Goal: Information Seeking & Learning: Learn about a topic

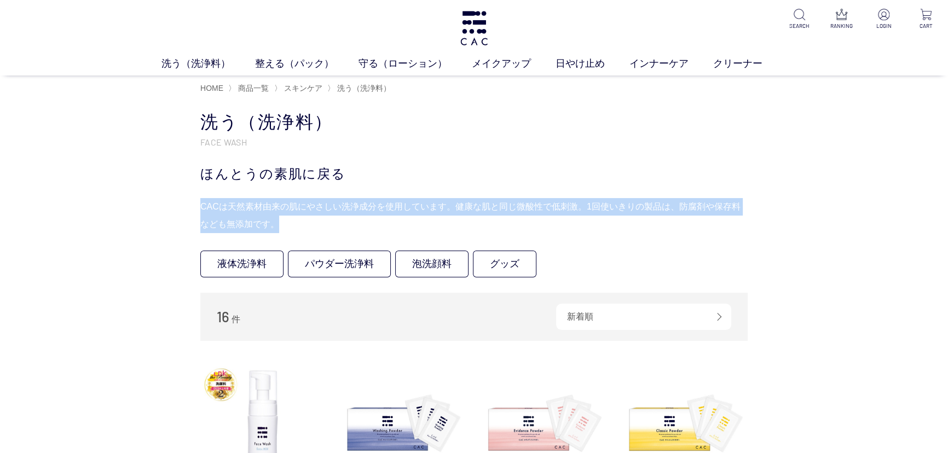
drag, startPoint x: 185, startPoint y: 207, endPoint x: 327, endPoint y: 224, distance: 142.8
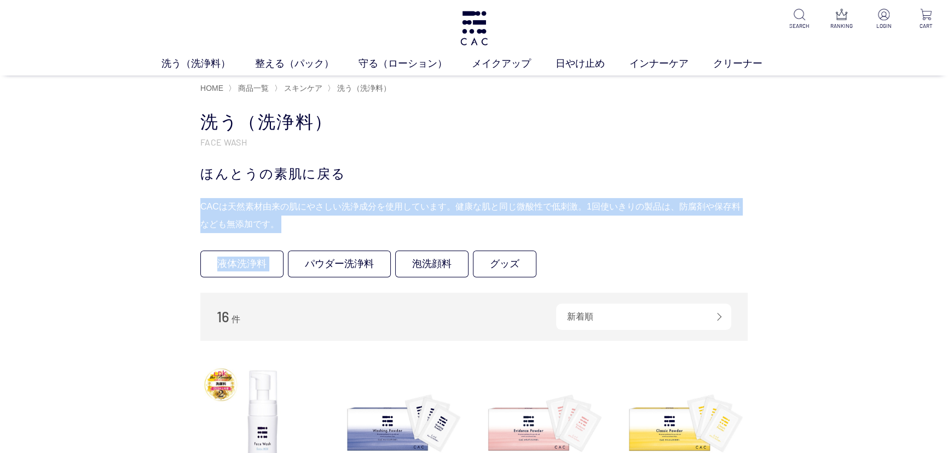
drag, startPoint x: 199, startPoint y: 202, endPoint x: 288, endPoint y: 235, distance: 95.0
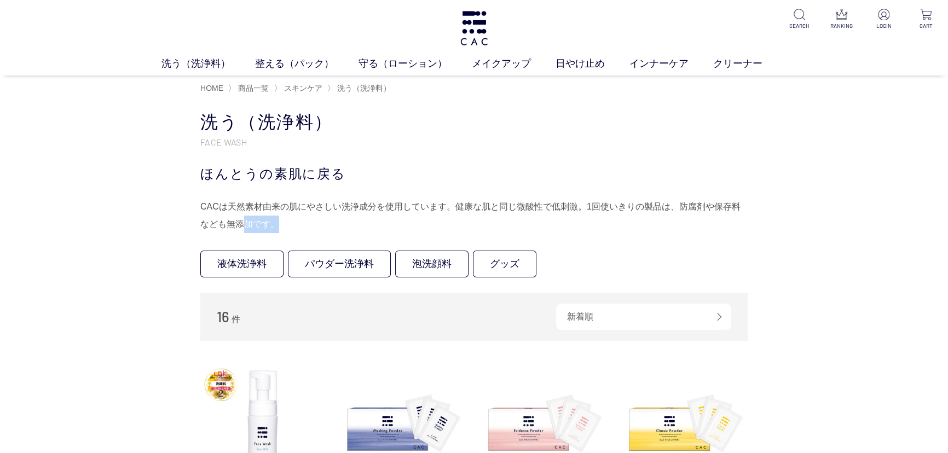
drag, startPoint x: 282, startPoint y: 230, endPoint x: 220, endPoint y: 219, distance: 62.7
click at [226, 224] on div "CACは天然素材由来の肌にやさしい洗浄成分を使用しています。健康な肌と同じ微酸性で低刺激。1回使いきりの製品は、防腐剤や保存料なども無添加です。" at bounding box center [473, 215] width 547 height 35
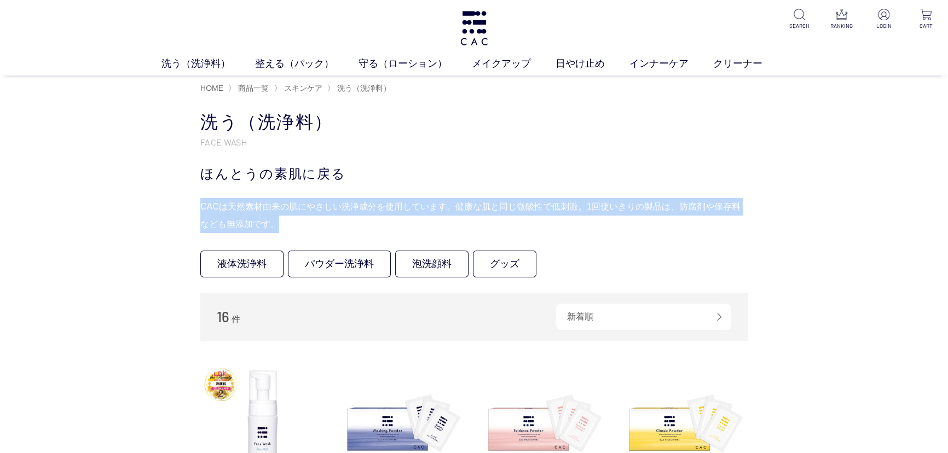
drag, startPoint x: 197, startPoint y: 197, endPoint x: 298, endPoint y: 230, distance: 105.9
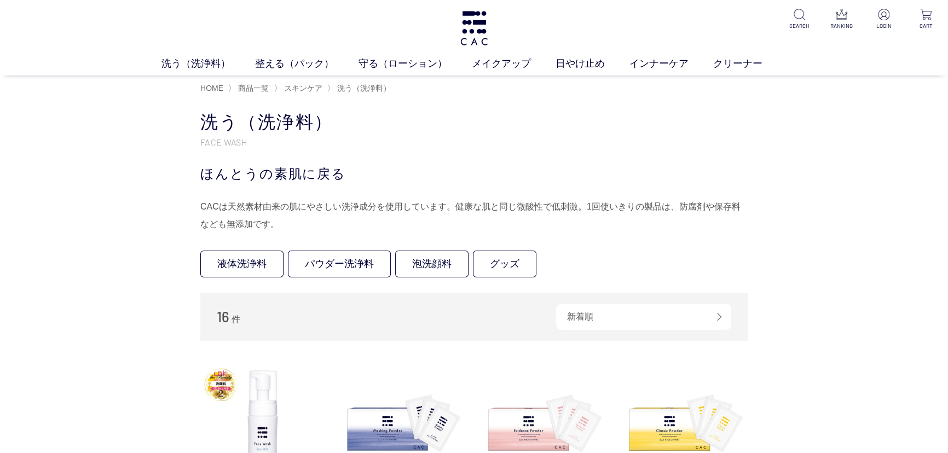
click at [664, 65] on link "インナーケア" at bounding box center [671, 63] width 84 height 15
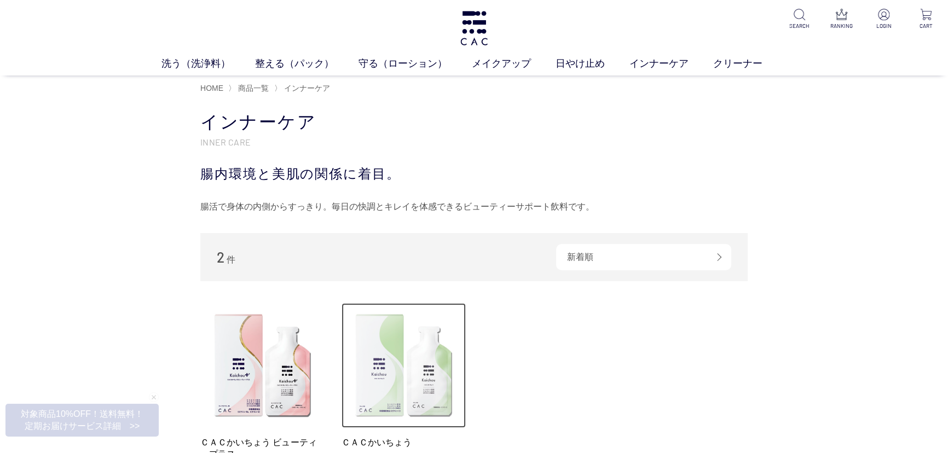
click at [391, 384] on img at bounding box center [403, 365] width 125 height 125
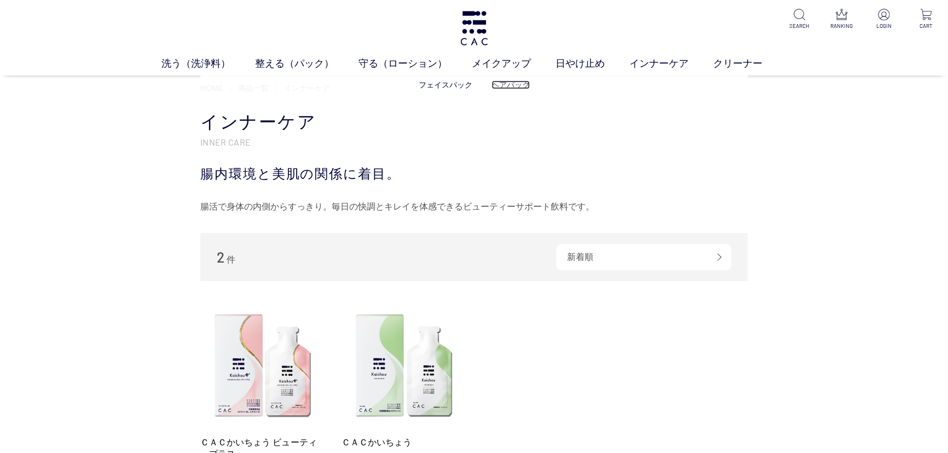
click at [498, 83] on link "ヘアパック" at bounding box center [510, 84] width 38 height 9
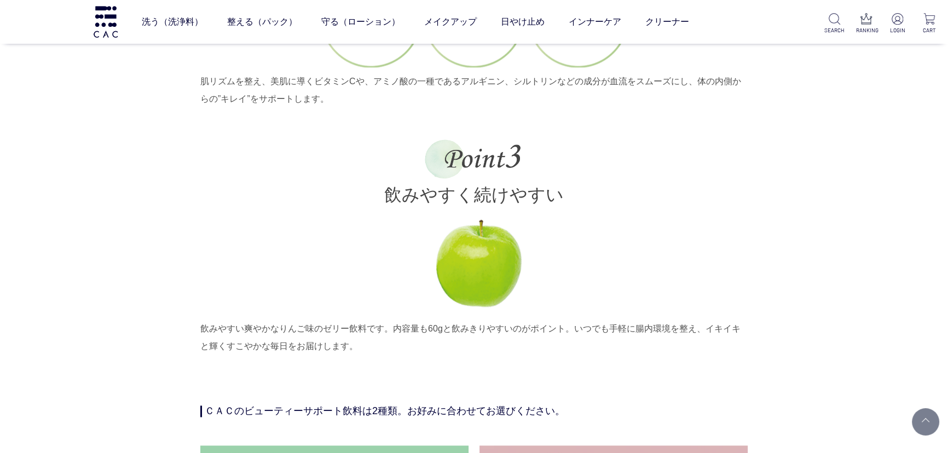
scroll to position [2288, 0]
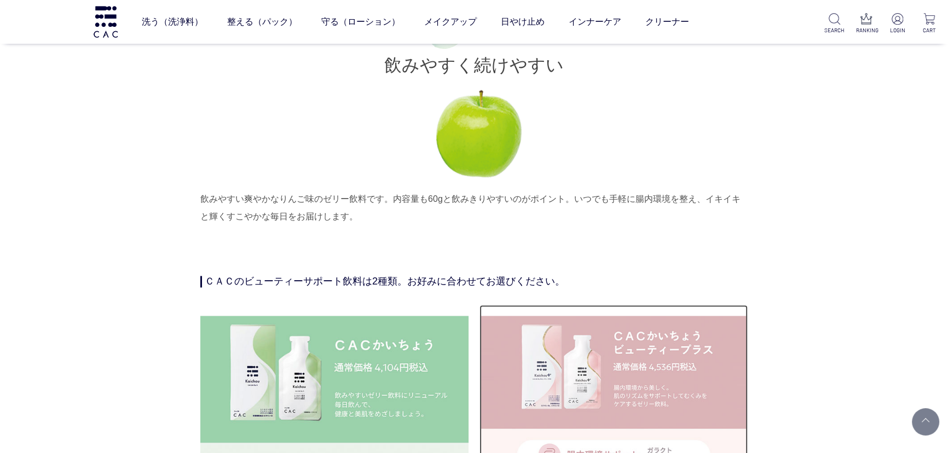
drag, startPoint x: 530, startPoint y: 356, endPoint x: 554, endPoint y: 342, distance: 28.2
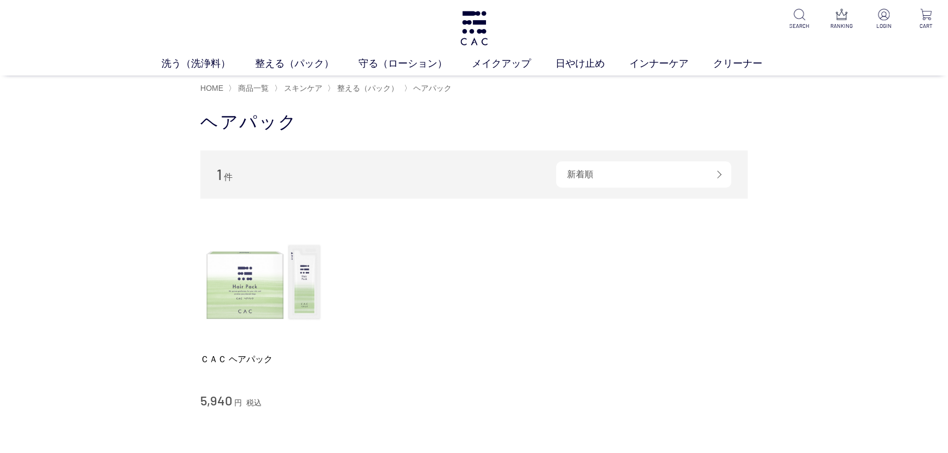
scroll to position [49, 0]
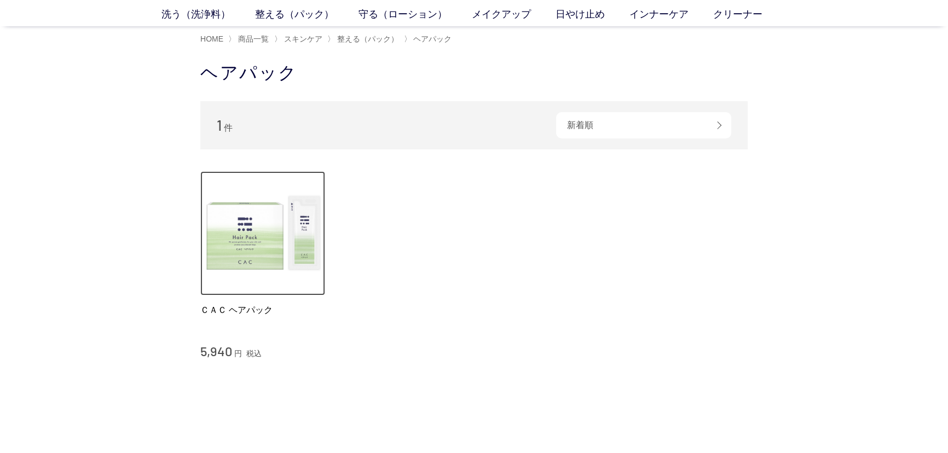
click at [289, 270] on img at bounding box center [262, 233] width 125 height 125
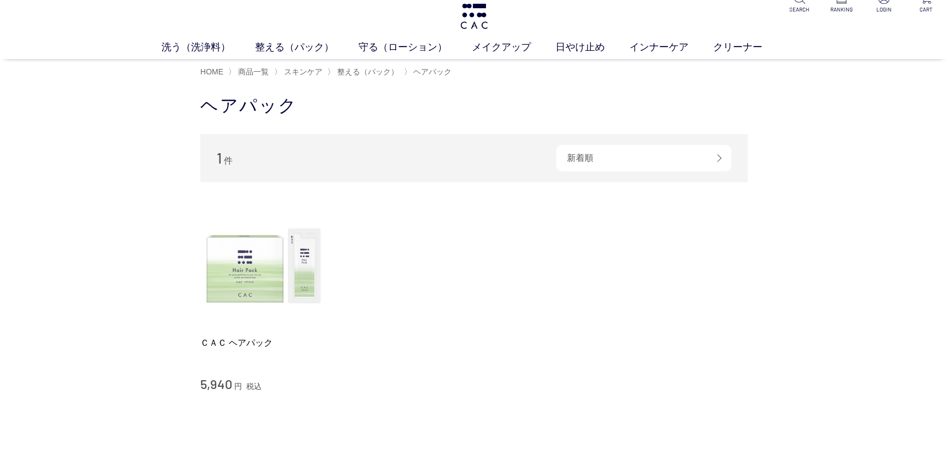
scroll to position [0, 0]
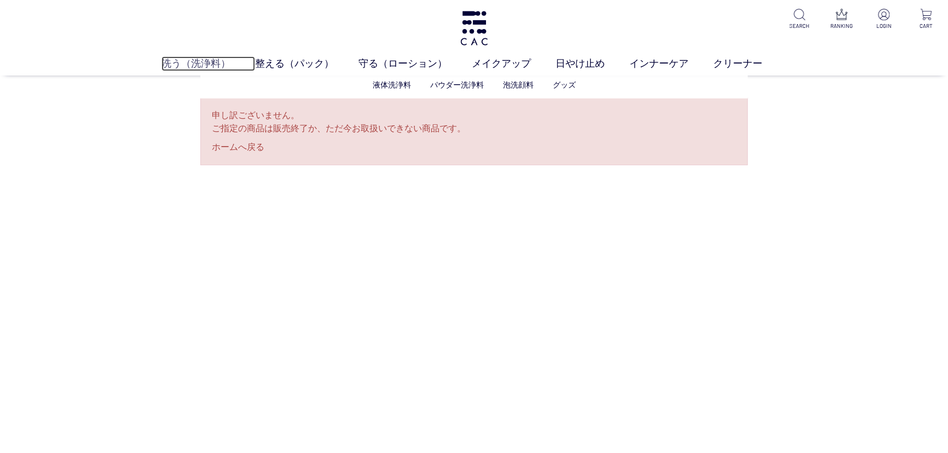
click at [190, 68] on link "洗う（洗浄料）" at bounding box center [208, 63] width 94 height 15
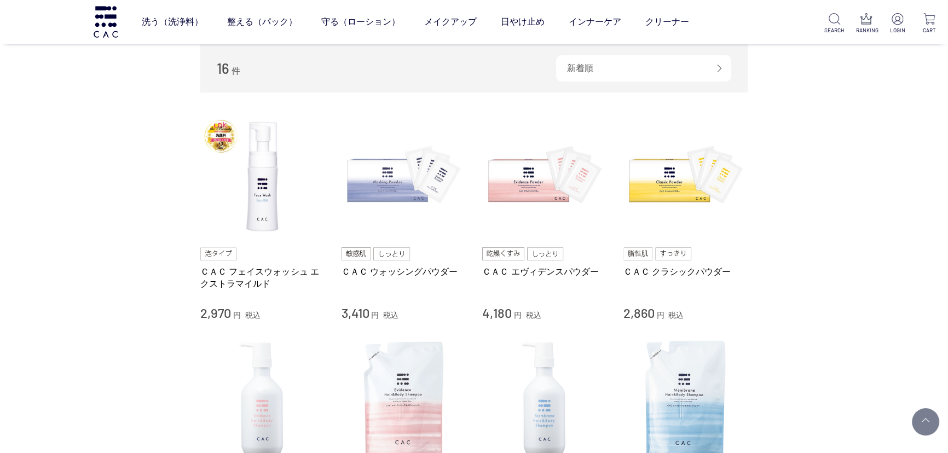
scroll to position [298, 0]
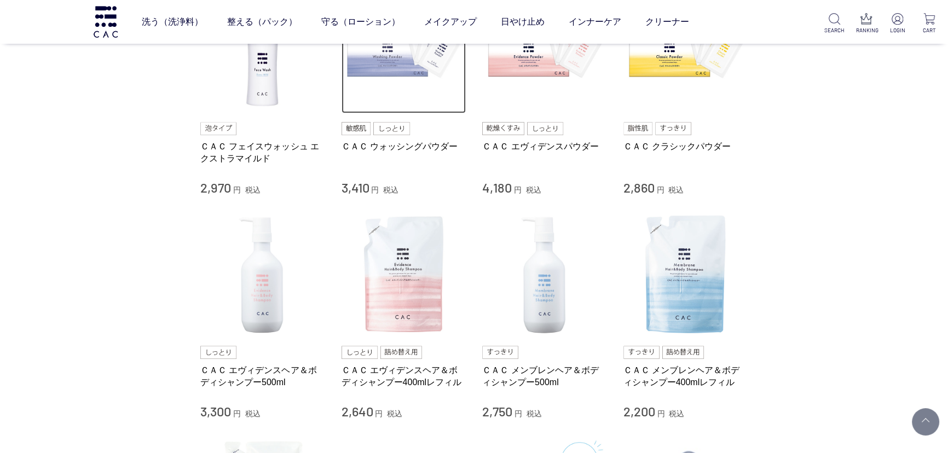
click at [385, 83] on img at bounding box center [403, 51] width 125 height 125
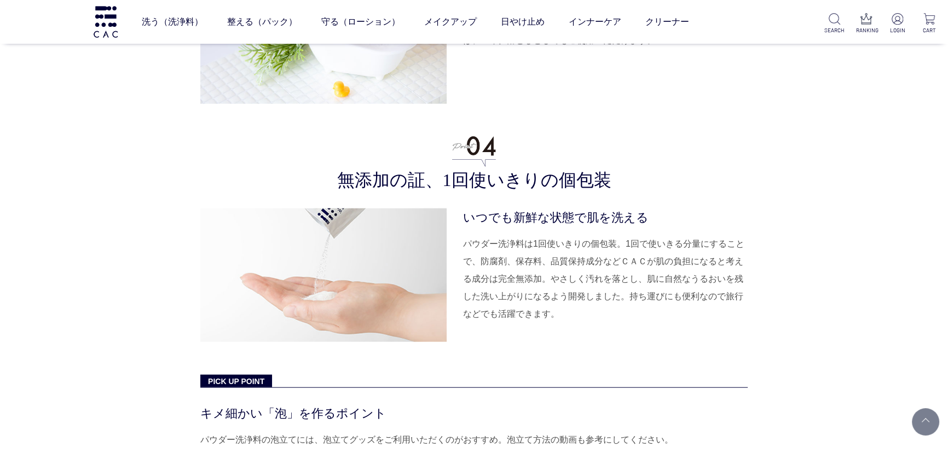
scroll to position [3134, 0]
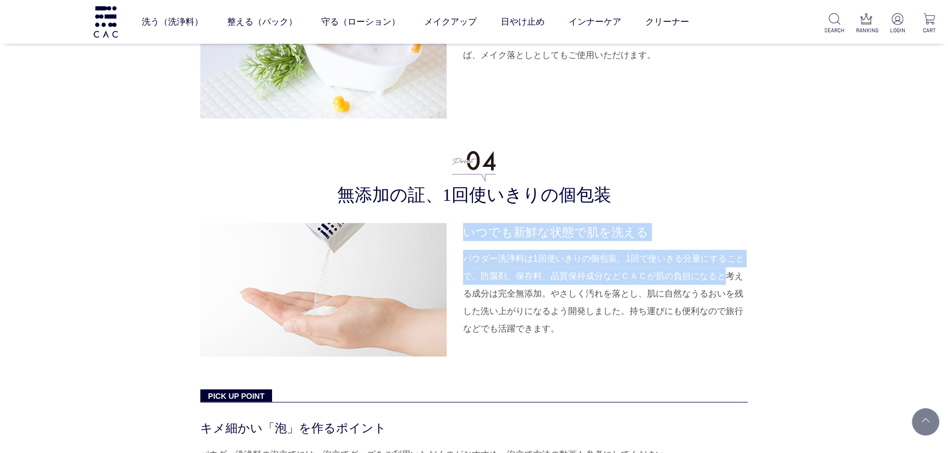
drag, startPoint x: 459, startPoint y: 229, endPoint x: 730, endPoint y: 272, distance: 274.3
click at [730, 272] on div "いつでも新鮮な状態で肌を洗える パウダー洗浄料は1回使いきりの個包装。1回で使いきる分量にすることで、防腐剤、保存料、品質保持成分などＣＡＣが肌の負担になると…" at bounding box center [473, 290] width 547 height 134
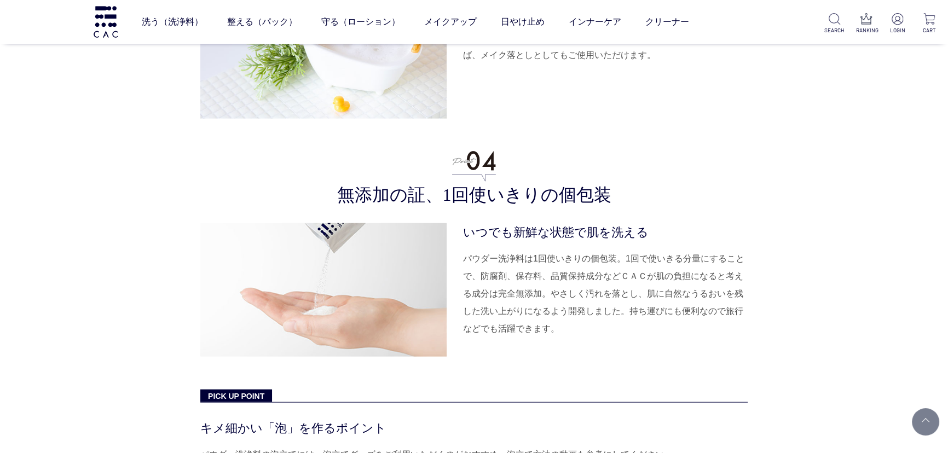
drag, startPoint x: 773, startPoint y: 307, endPoint x: 764, endPoint y: 306, distance: 9.4
drag, startPoint x: 489, startPoint y: 277, endPoint x: 742, endPoint y: 277, distance: 253.3
click at [742, 277] on dd "パウダー洗浄料は1回使いきりの個包装。1回で使いきる分量にすることで、防腐剤、保存料、品質保持成分などＣＡＣが肌の負担になると考える成分は完全無添加。やさしく…" at bounding box center [605, 294] width 285 height 88
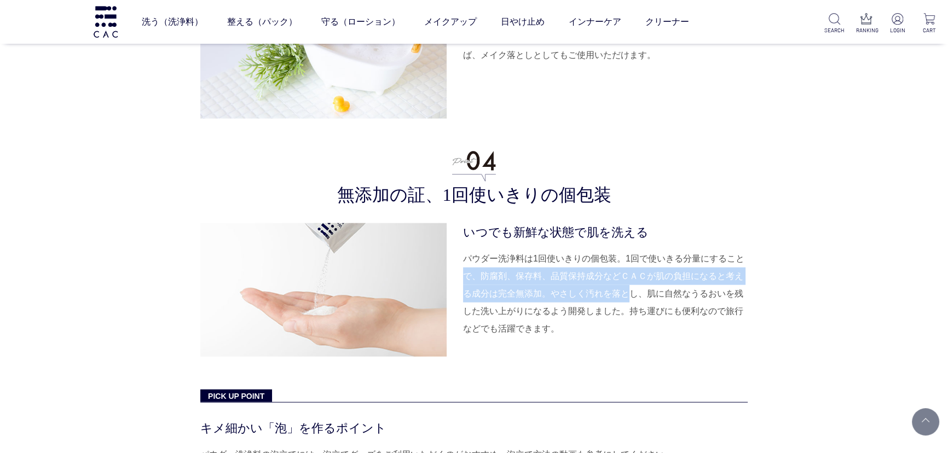
drag, startPoint x: 466, startPoint y: 285, endPoint x: 628, endPoint y: 290, distance: 162.6
click at [628, 290] on dd "パウダー洗浄料は1回使いきりの個包装。1回で使いきる分量にすることで、防腐剤、保存料、品質保持成分などＣＡＣが肌の負担になると考える成分は完全無添加。やさしく…" at bounding box center [605, 294] width 285 height 88
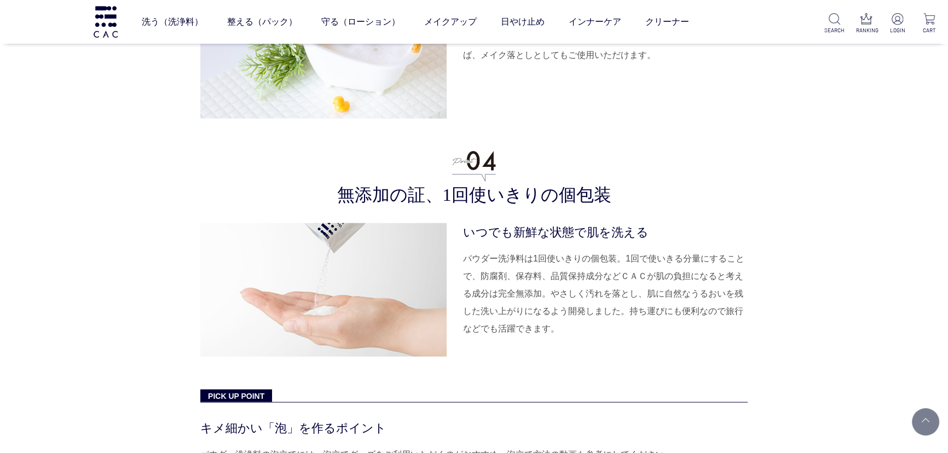
click at [653, 285] on dd "パウダー洗浄料は1回使いきりの個包装。1回で使いきる分量にすることで、防腐剤、保存料、品質保持成分などＣＡＣが肌の負担になると考える成分は完全無添加。やさしく…" at bounding box center [605, 294] width 285 height 88
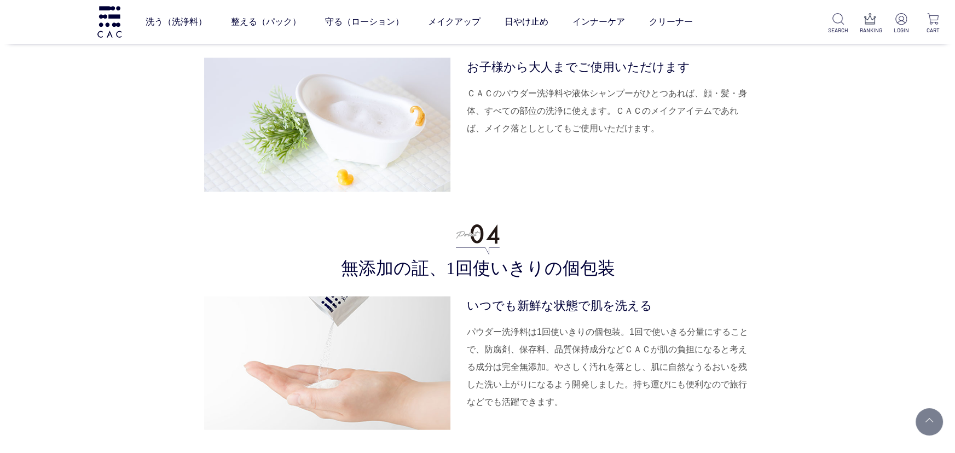
scroll to position [2934, 0]
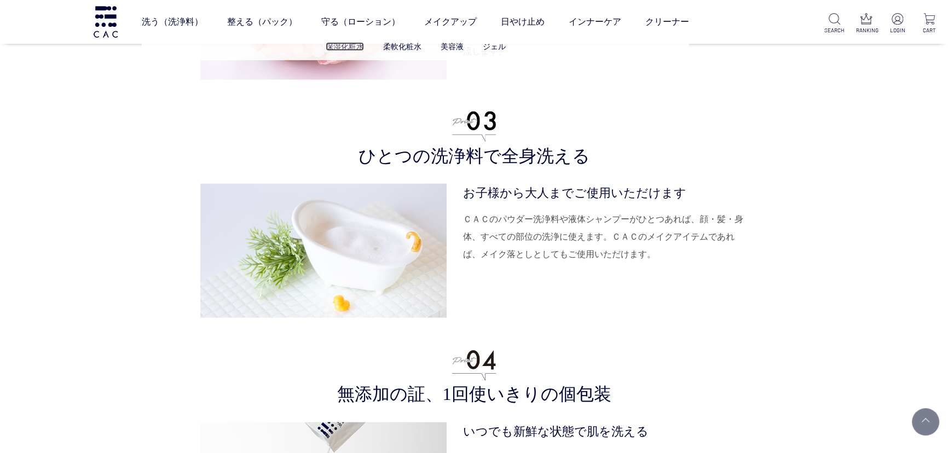
click at [361, 45] on link "保湿化粧水" at bounding box center [345, 46] width 38 height 9
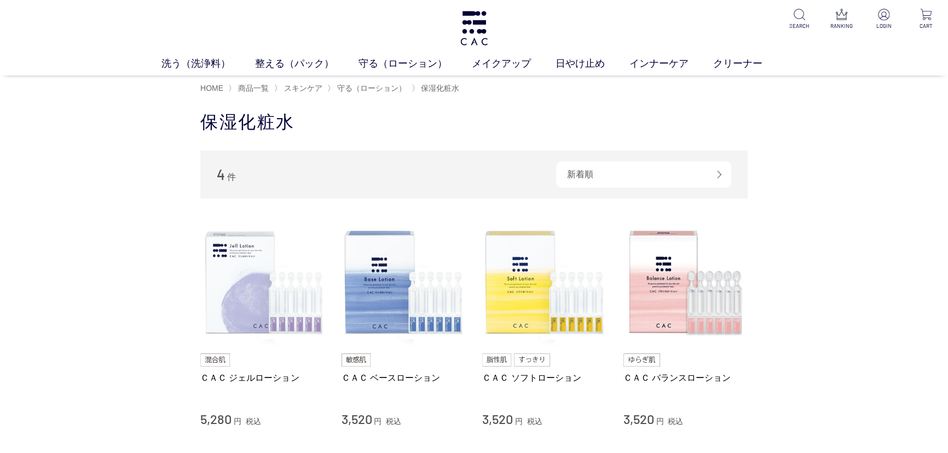
click at [333, 295] on li "ＣＡＣ ジェルローション 5,280 円 税込 ＣＡＣ ベースローション 3,520 円 税込 ＣＡＣ ソフトローション 3,520 円 税込 ＣＡＣ バラン…" at bounding box center [473, 323] width 547 height 207
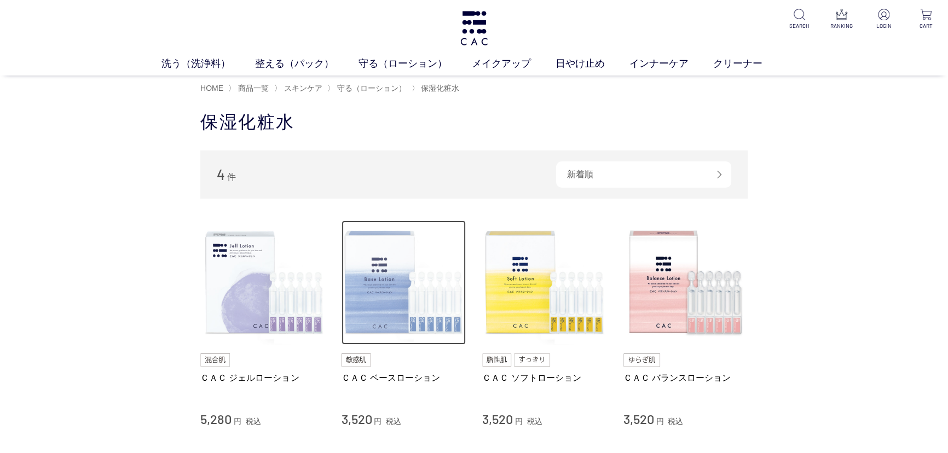
click at [404, 281] on img at bounding box center [403, 282] width 125 height 125
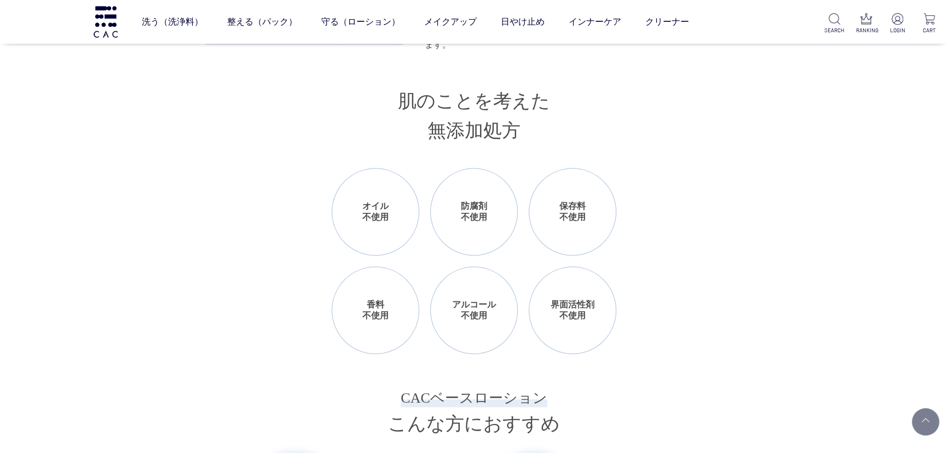
scroll to position [1442, 0]
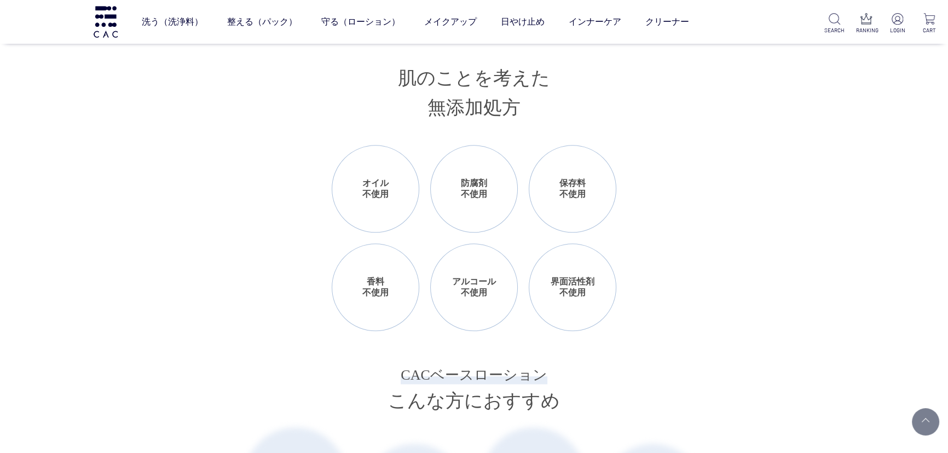
drag, startPoint x: 569, startPoint y: 211, endPoint x: 478, endPoint y: 187, distance: 94.5
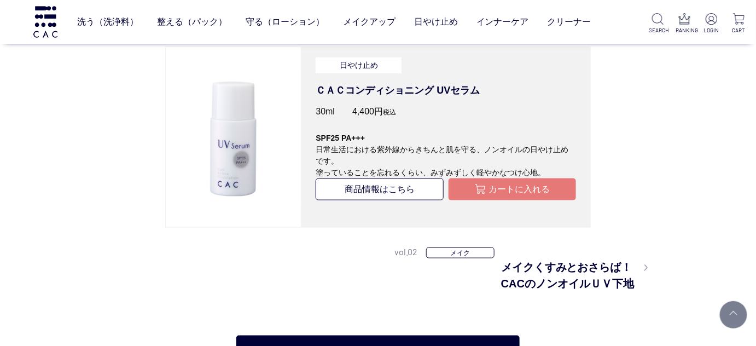
scroll to position [1840, 0]
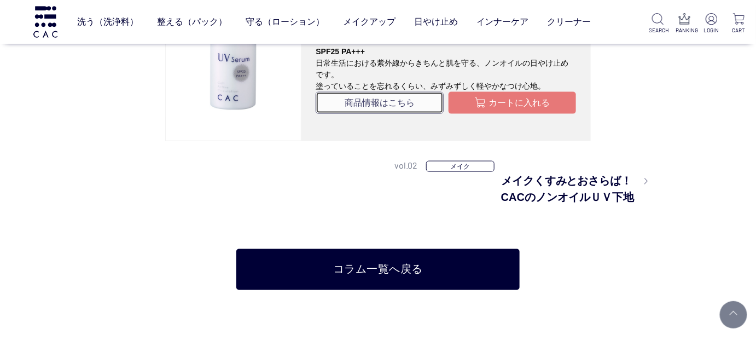
click at [327, 114] on link "商品情報はこちら" at bounding box center [379, 103] width 127 height 22
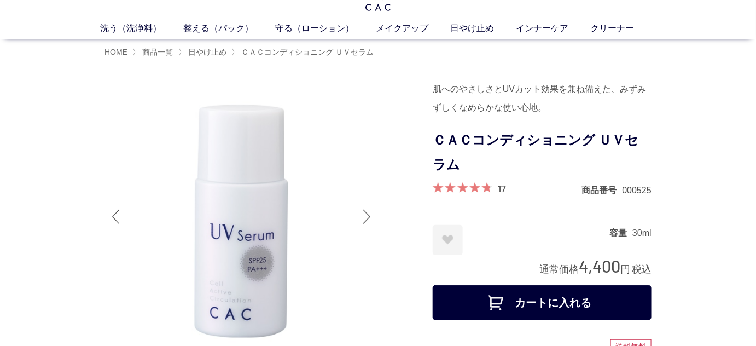
scroll to position [49, 0]
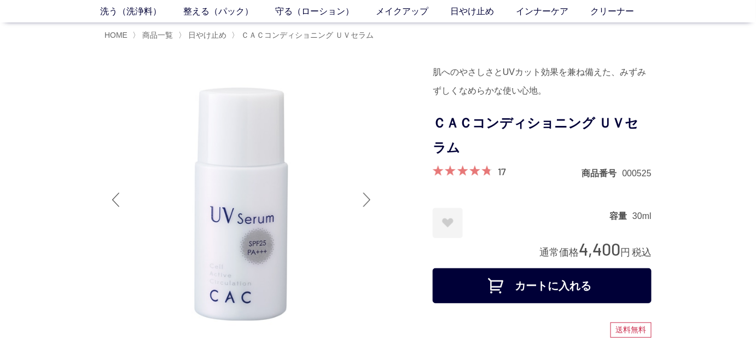
drag, startPoint x: 3, startPoint y: 172, endPoint x: 42, endPoint y: 159, distance: 41.0
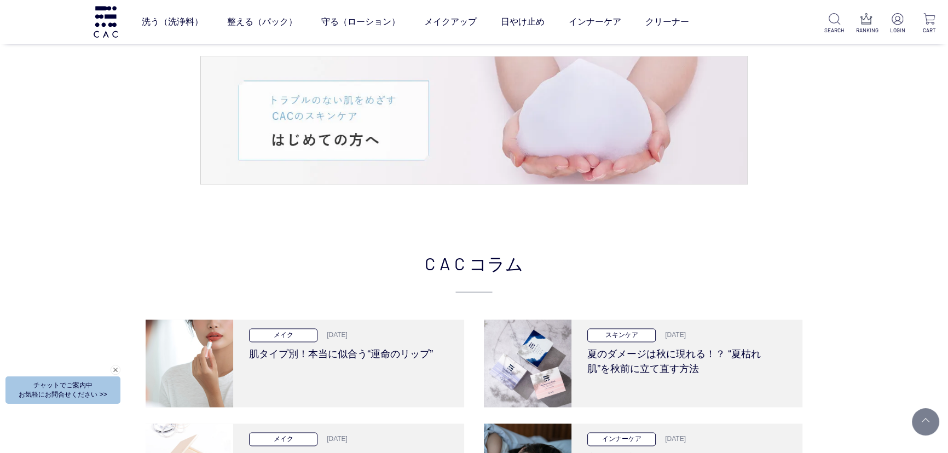
scroll to position [2238, 0]
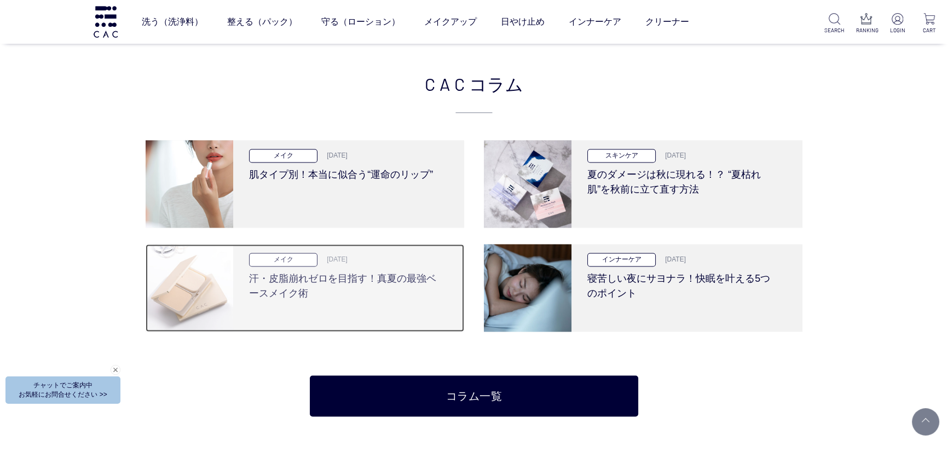
click at [402, 279] on h3 "汗・皮脂崩れゼロを目指す！真夏の最強ベースメイク術" at bounding box center [344, 283] width 191 height 34
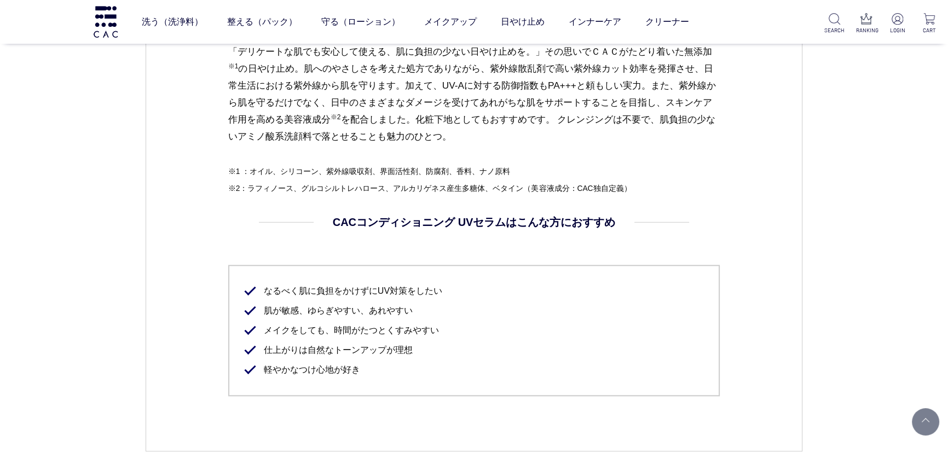
scroll to position [1193, 0]
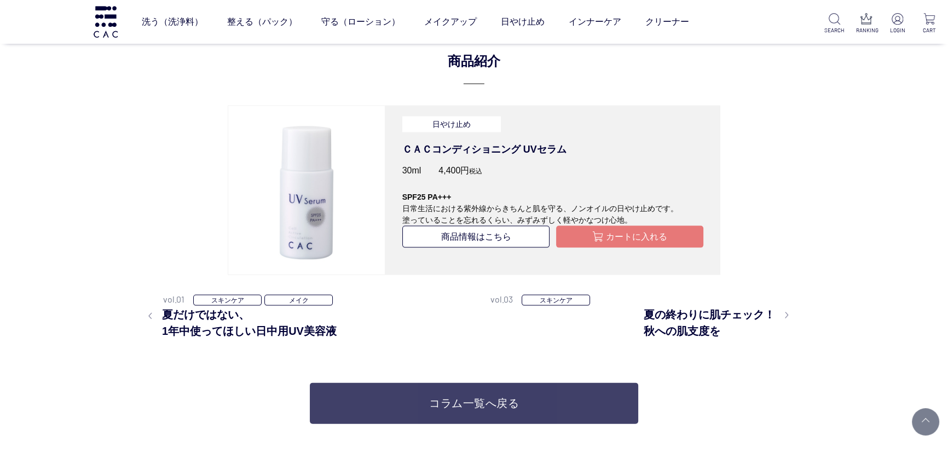
scroll to position [2736, 0]
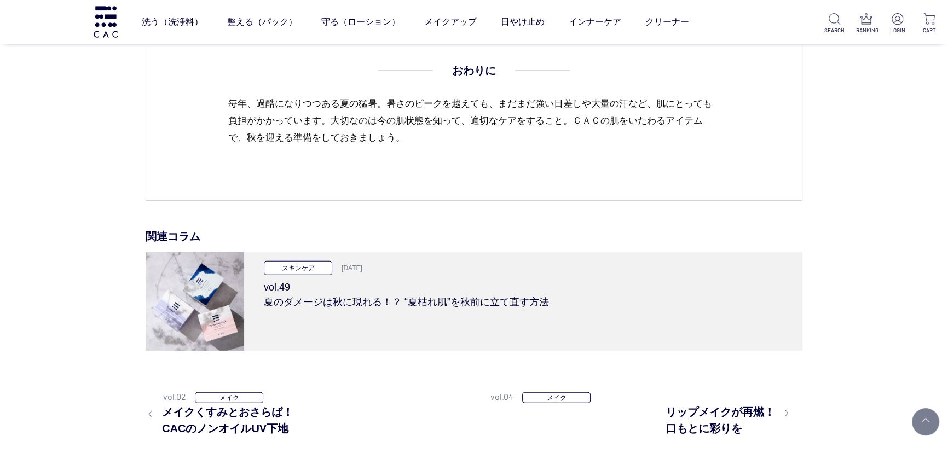
scroll to position [4128, 0]
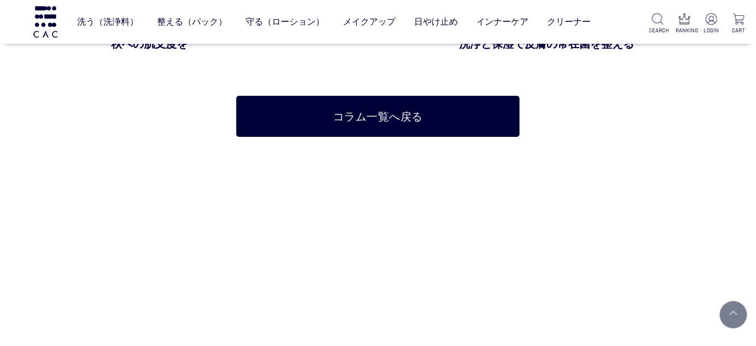
scroll to position [2387, 0]
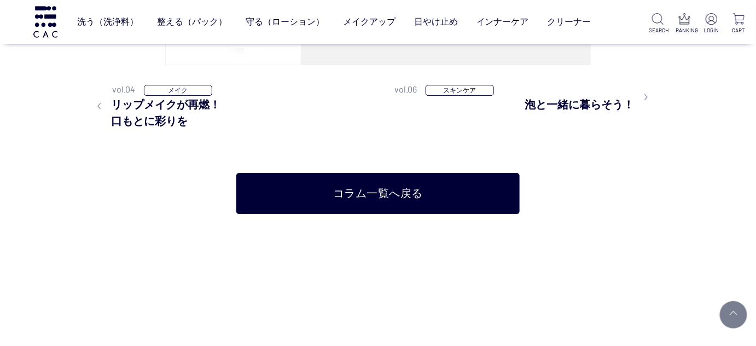
scroll to position [2636, 0]
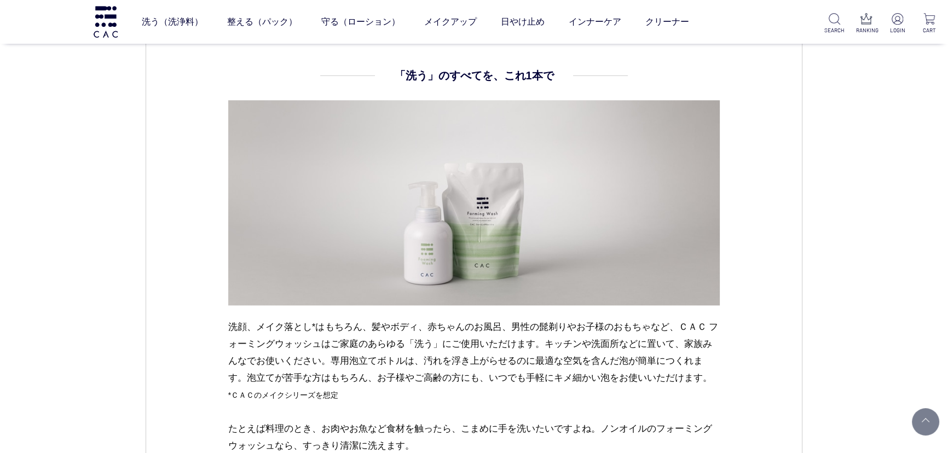
scroll to position [1293, 0]
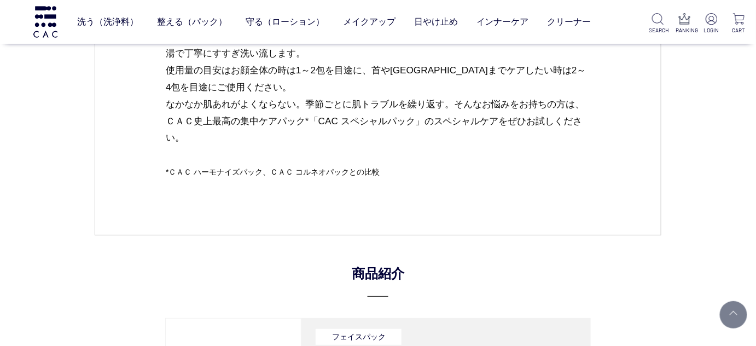
scroll to position [1542, 0]
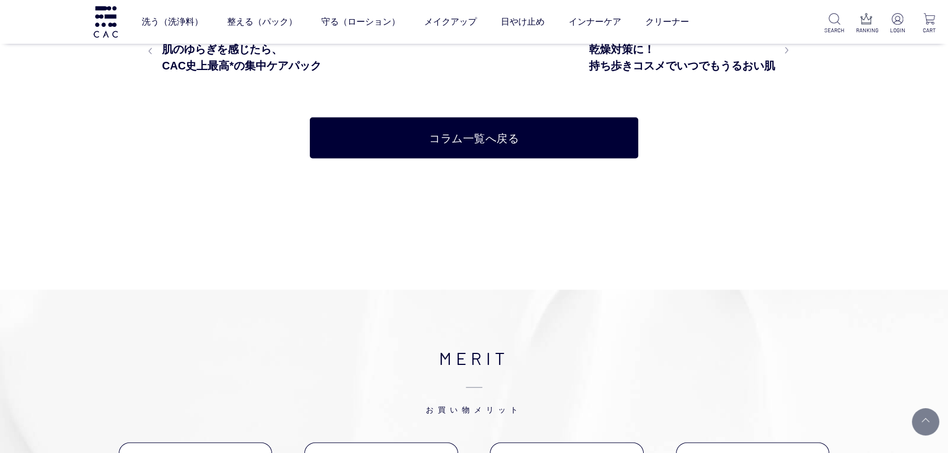
scroll to position [2984, 0]
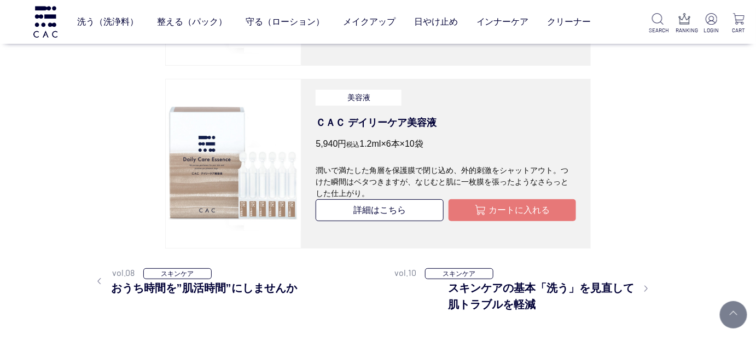
scroll to position [2785, 0]
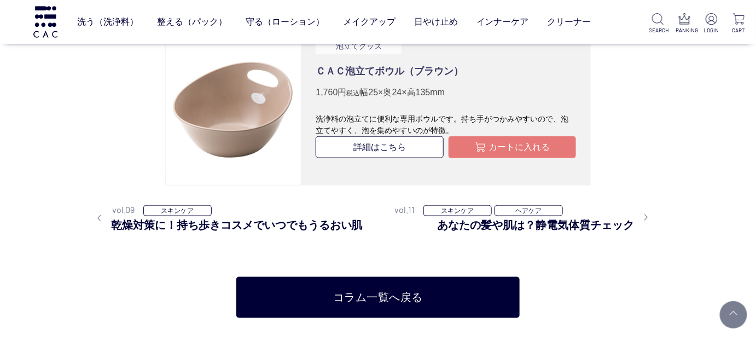
scroll to position [3034, 0]
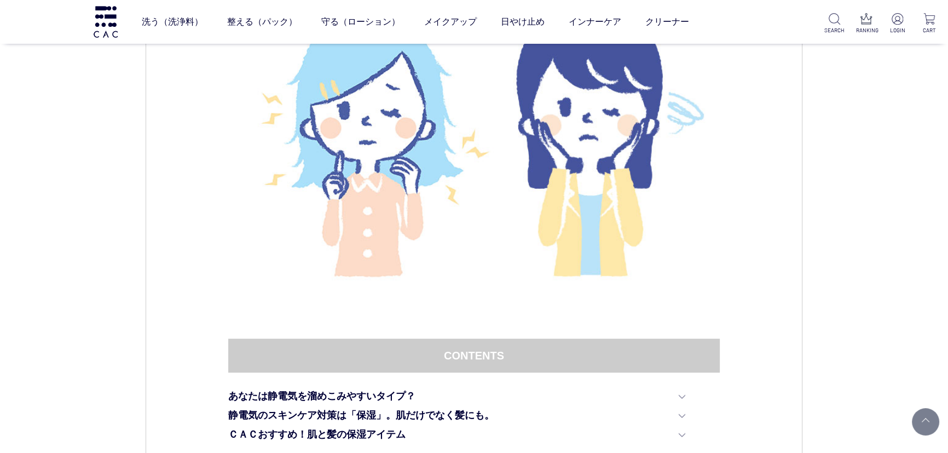
scroll to position [99, 0]
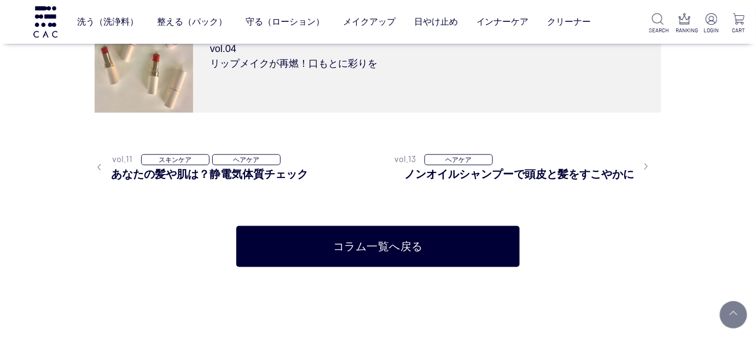
scroll to position [3034, 0]
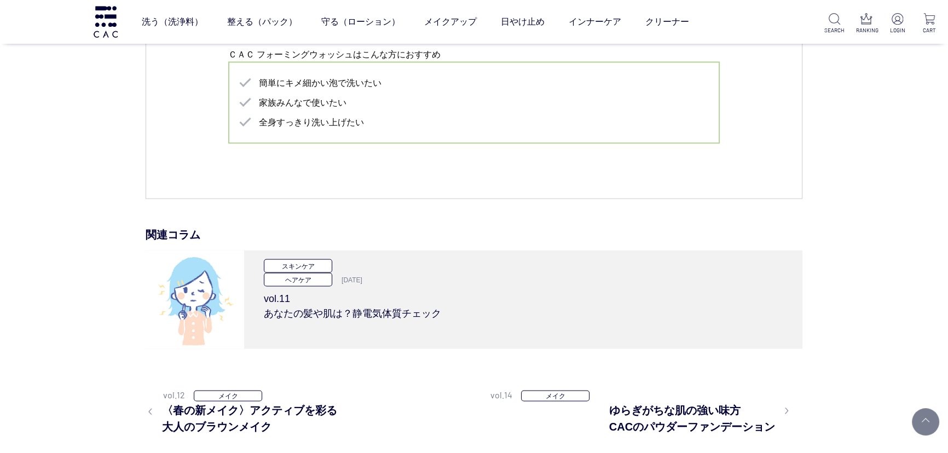
scroll to position [2437, 0]
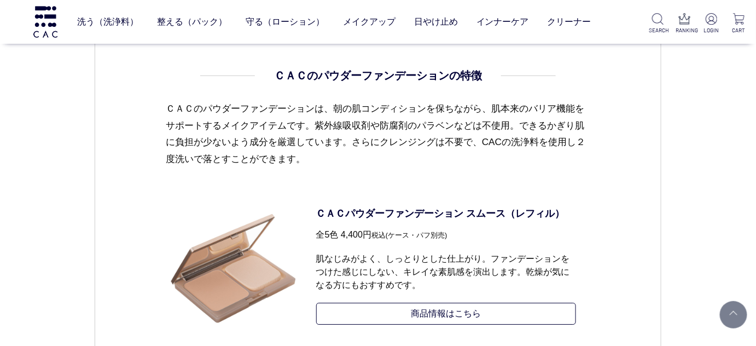
scroll to position [696, 0]
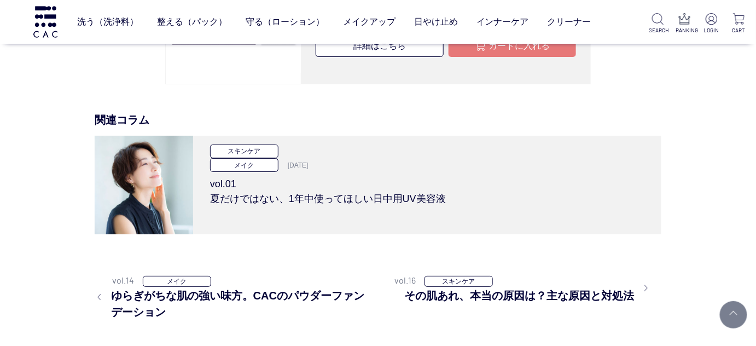
scroll to position [2785, 0]
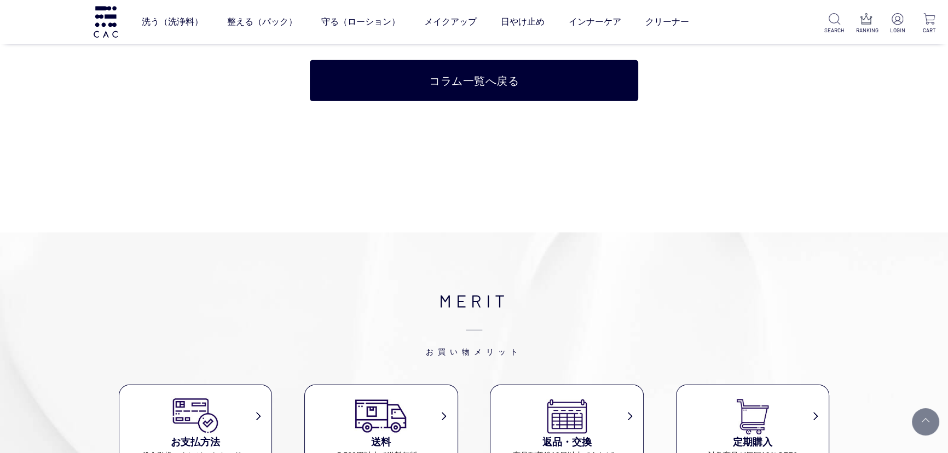
scroll to position [3332, 0]
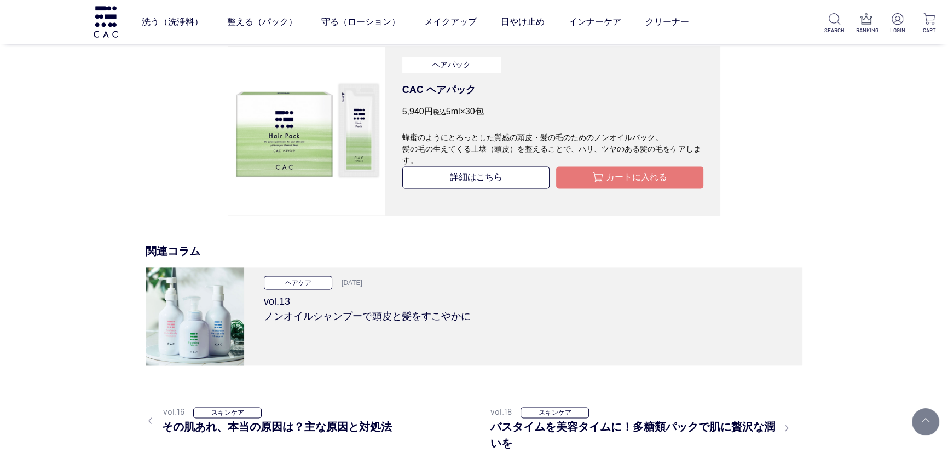
scroll to position [1840, 0]
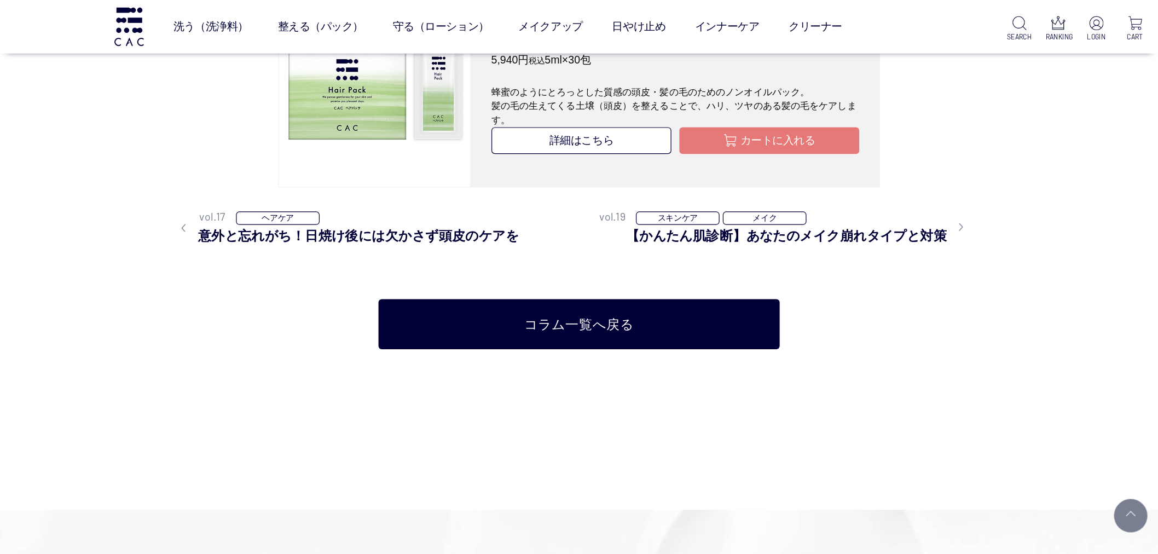
scroll to position [2487, 0]
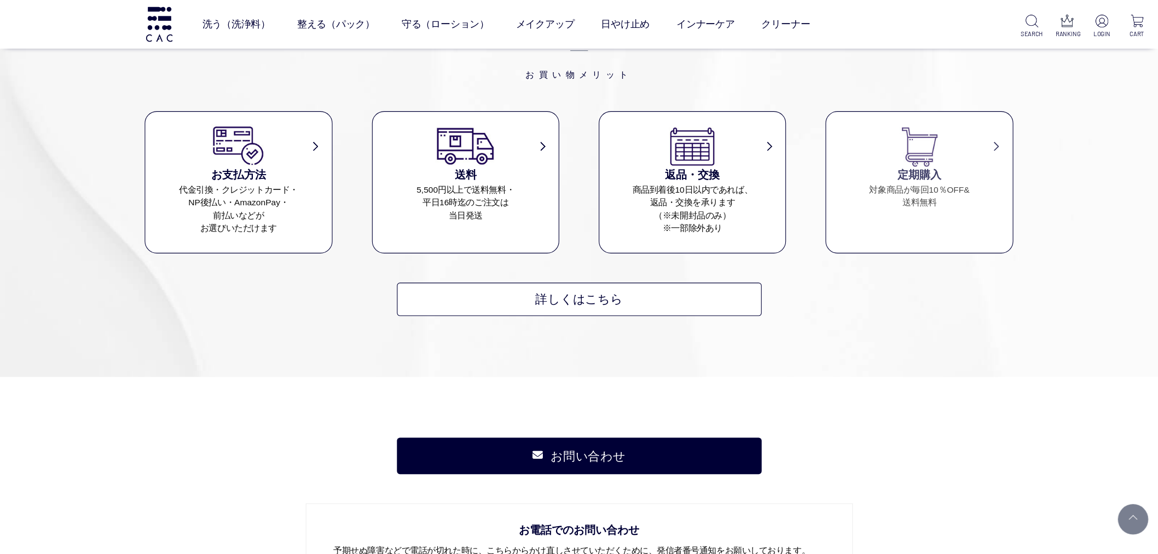
scroll to position [4177, 0]
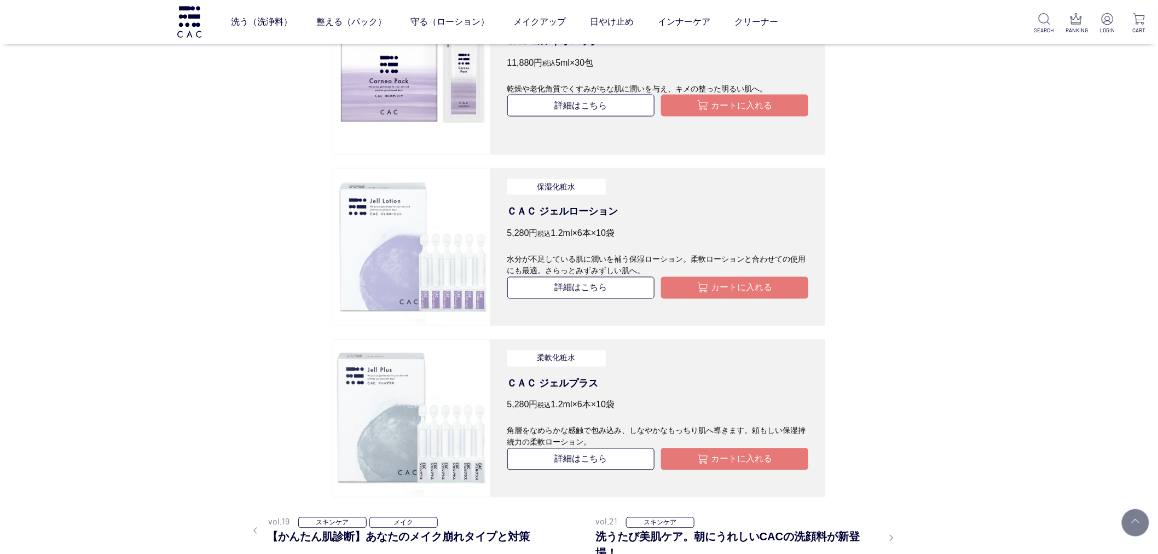
scroll to position [2371, 0]
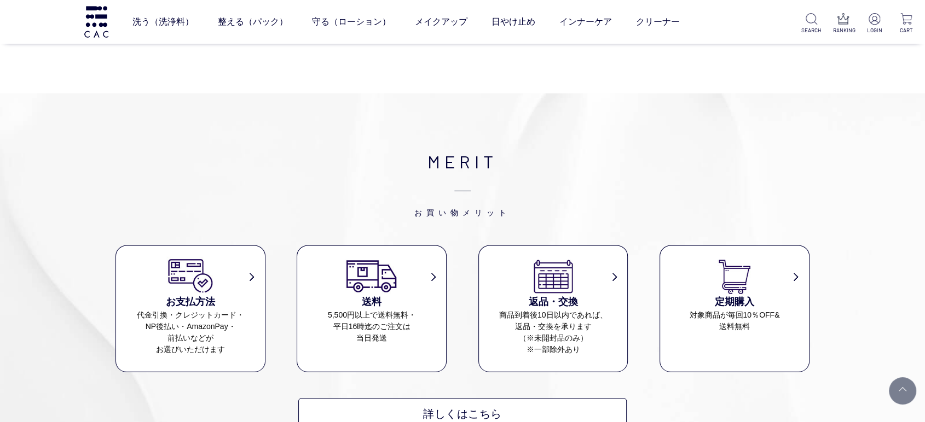
scroll to position [2918, 0]
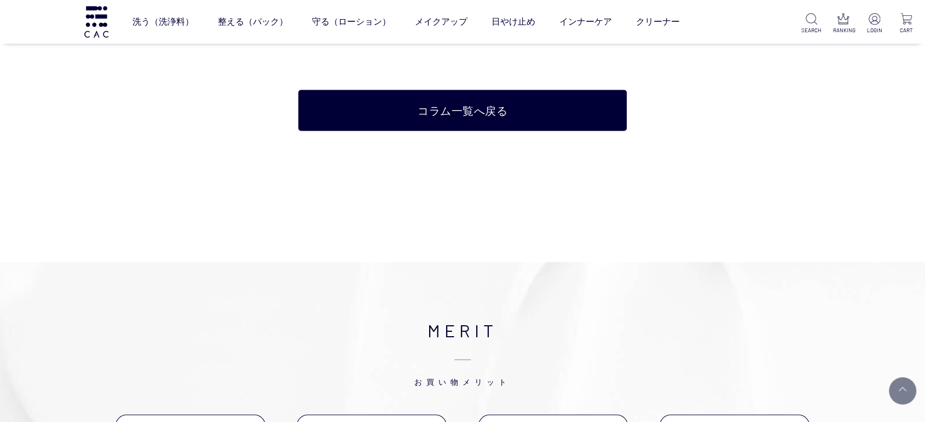
scroll to position [2189, 0]
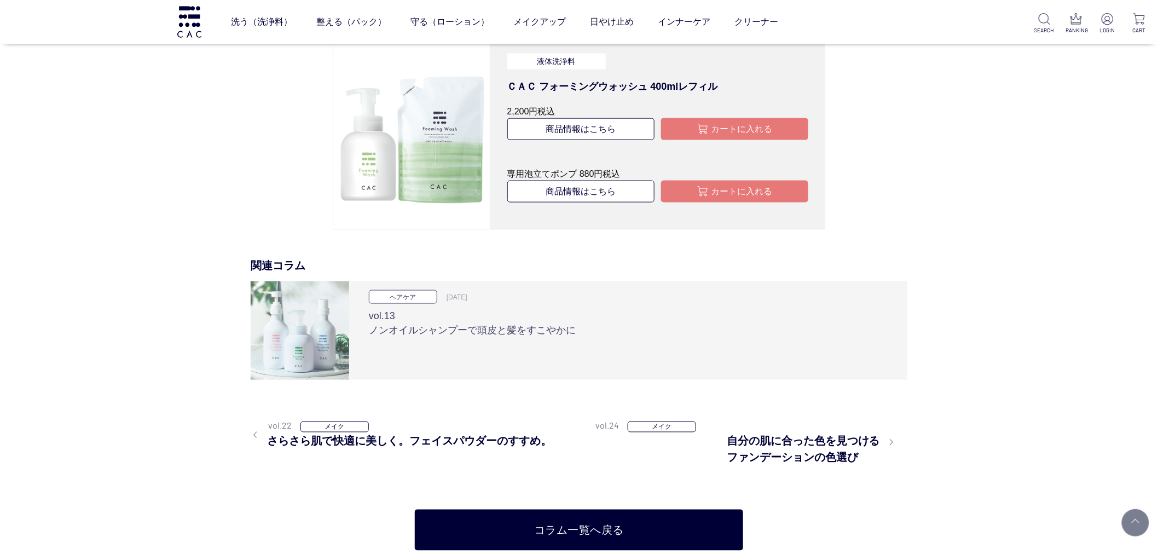
scroll to position [2553, 0]
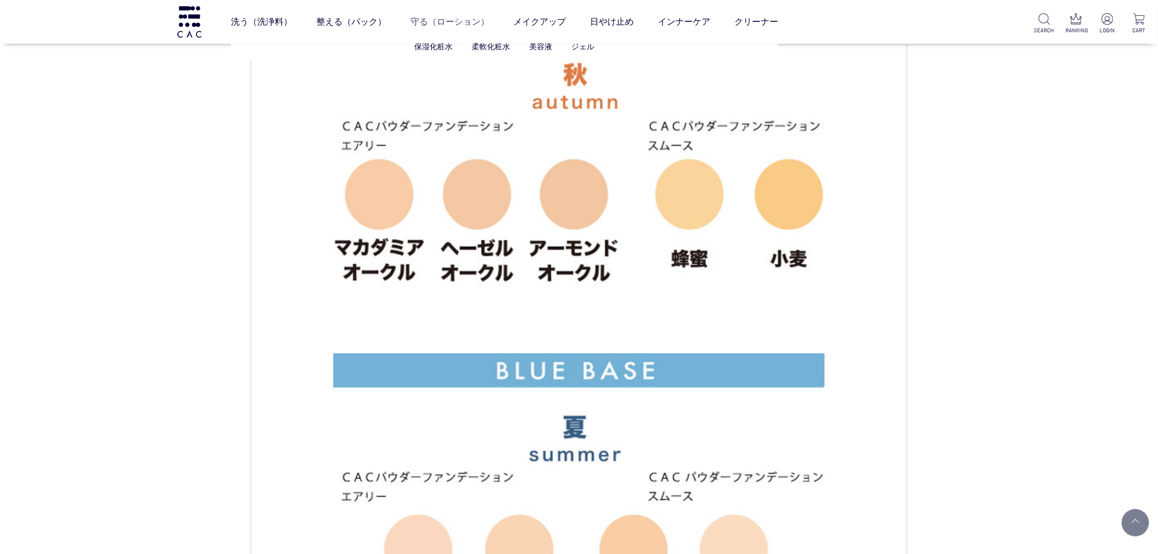
scroll to position [2249, 0]
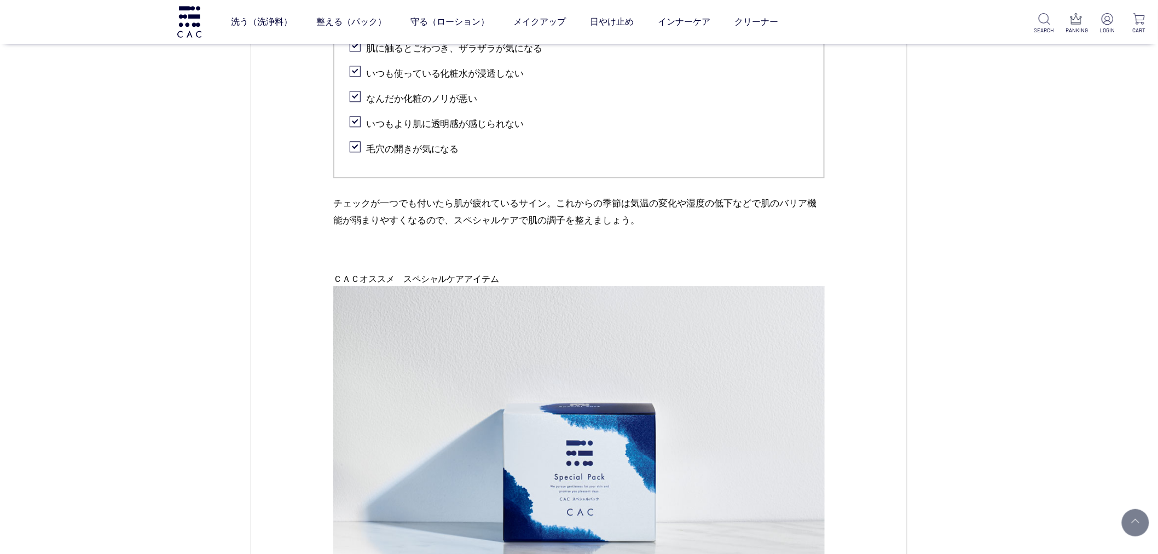
scroll to position [790, 0]
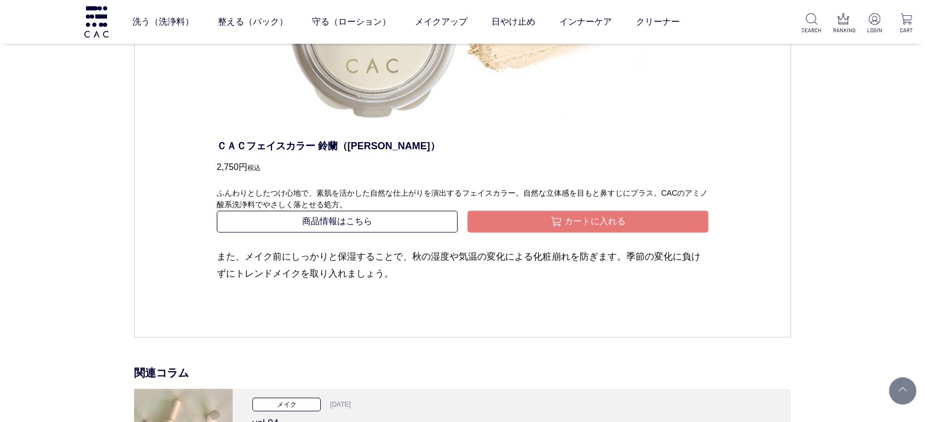
scroll to position [1276, 0]
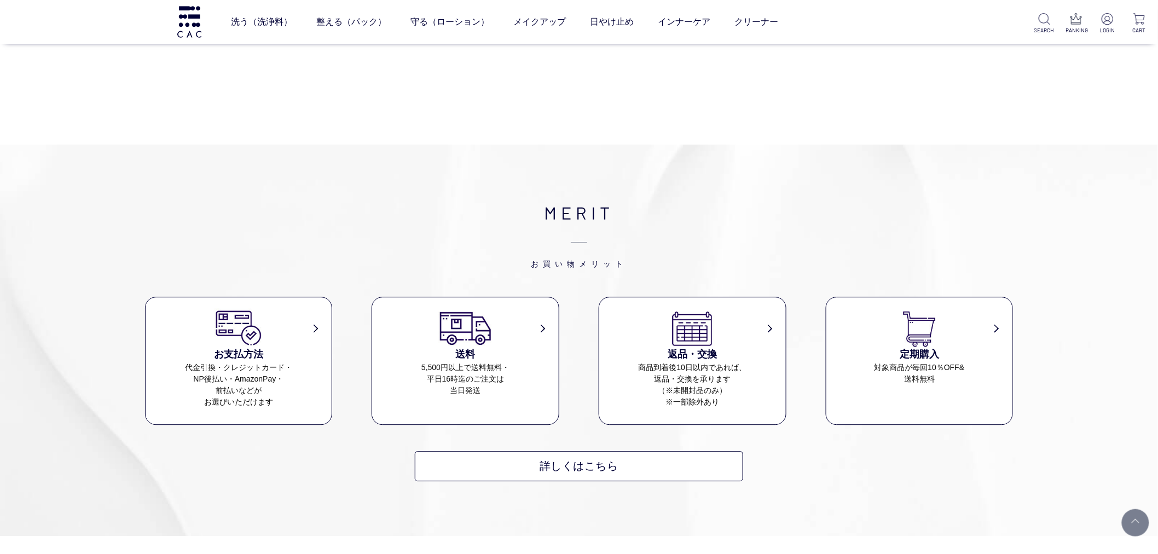
scroll to position [2614, 0]
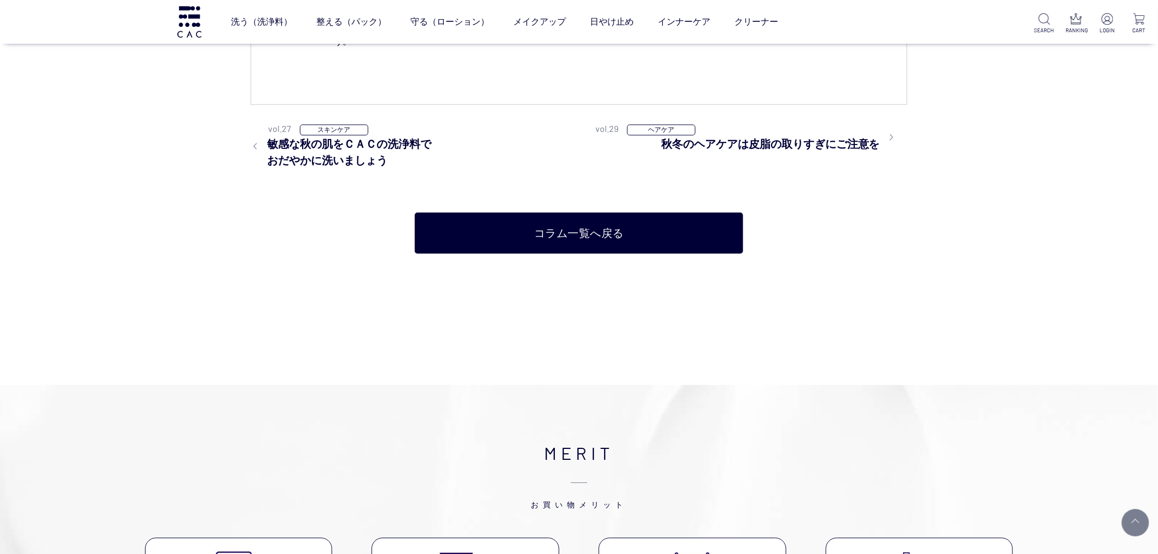
scroll to position [2614, 0]
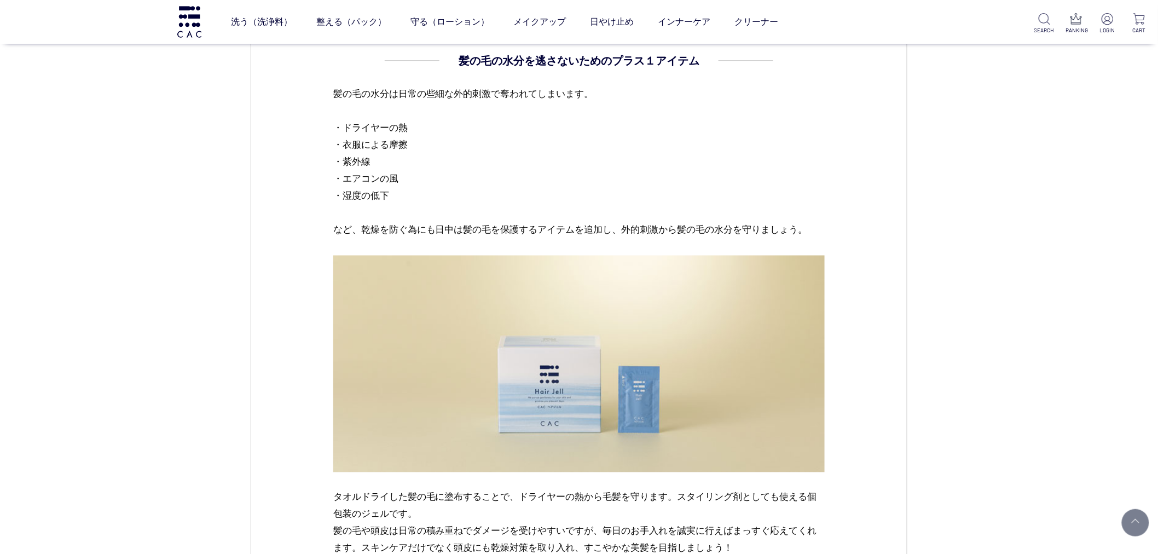
scroll to position [2979, 0]
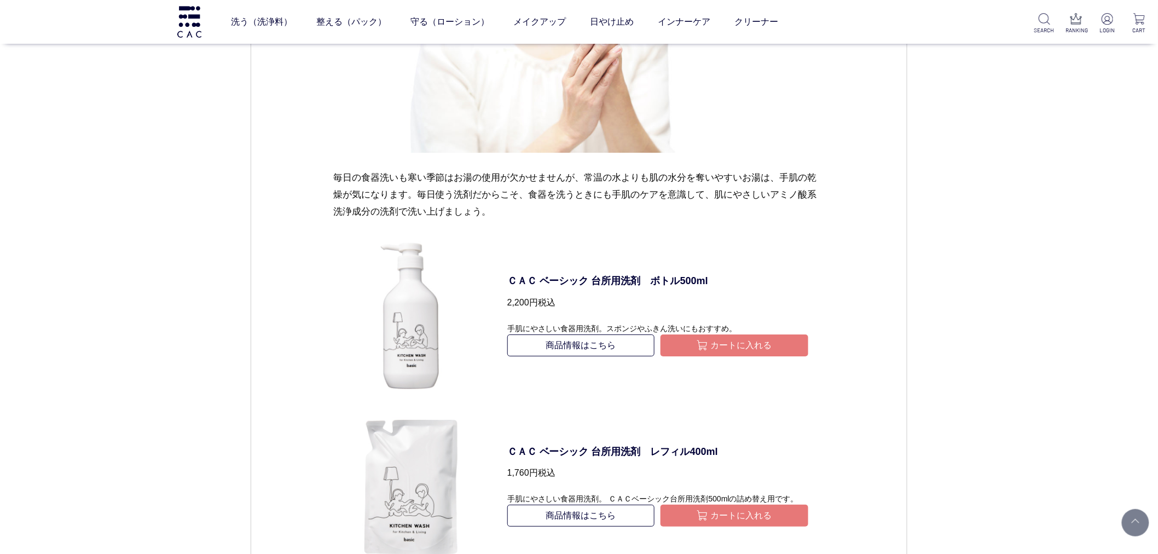
scroll to position [1702, 0]
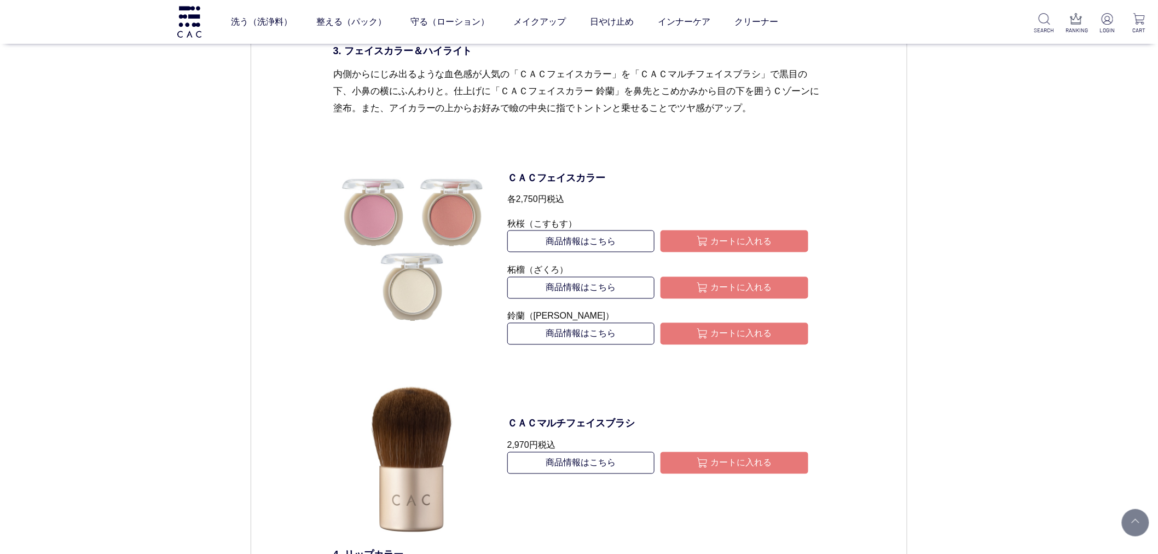
scroll to position [3891, 0]
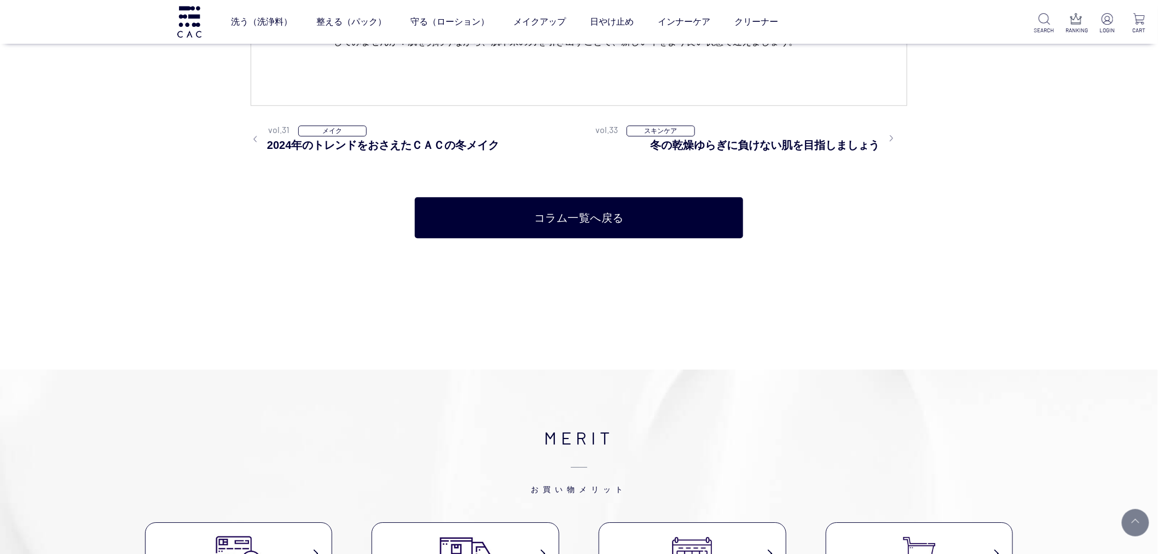
scroll to position [3100, 0]
